Goal: Information Seeking & Learning: Learn about a topic

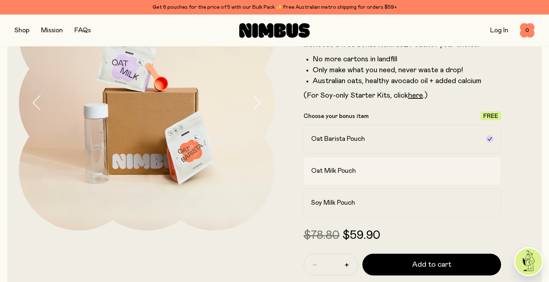
scroll to position [93, 0]
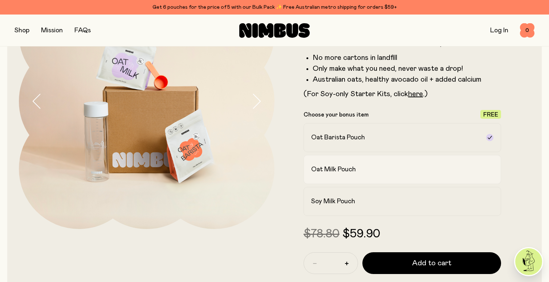
click at [414, 169] on div "Oat Milk Pouch" at bounding box center [395, 169] width 169 height 9
click at [411, 189] on label "Soy Milk Pouch" at bounding box center [403, 201] width 198 height 29
click at [417, 167] on div "Oat Milk Pouch" at bounding box center [395, 169] width 169 height 9
click at [416, 145] on label "Oat Barista Pouch" at bounding box center [403, 137] width 198 height 29
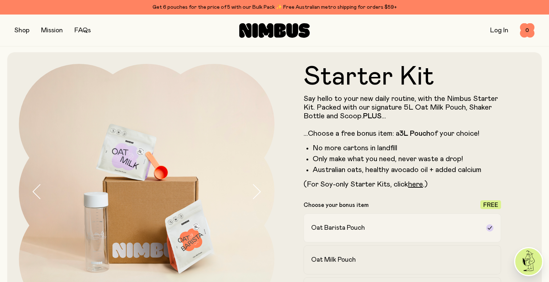
scroll to position [0, 0]
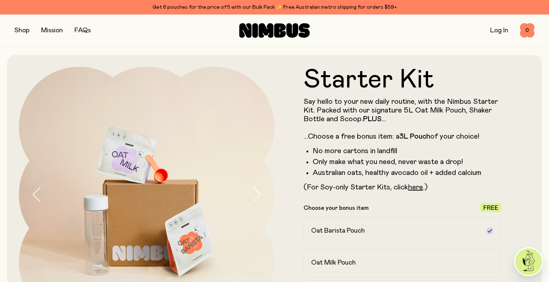
click at [85, 29] on link "FAQs" at bounding box center [82, 30] width 16 height 7
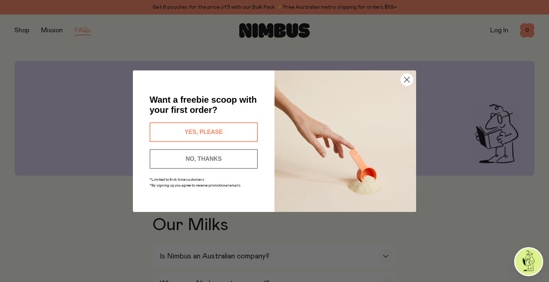
click at [412, 76] on circle "Close dialog" at bounding box center [407, 79] width 12 height 12
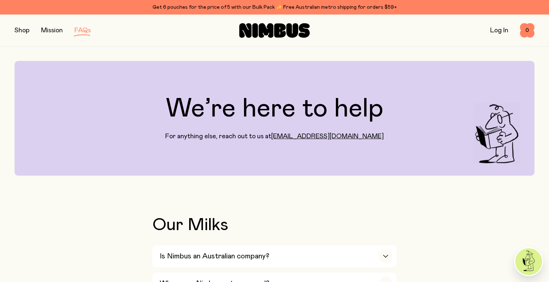
click at [87, 29] on link "FAQs" at bounding box center [82, 30] width 16 height 7
